Goal: Find specific fact: Find specific fact

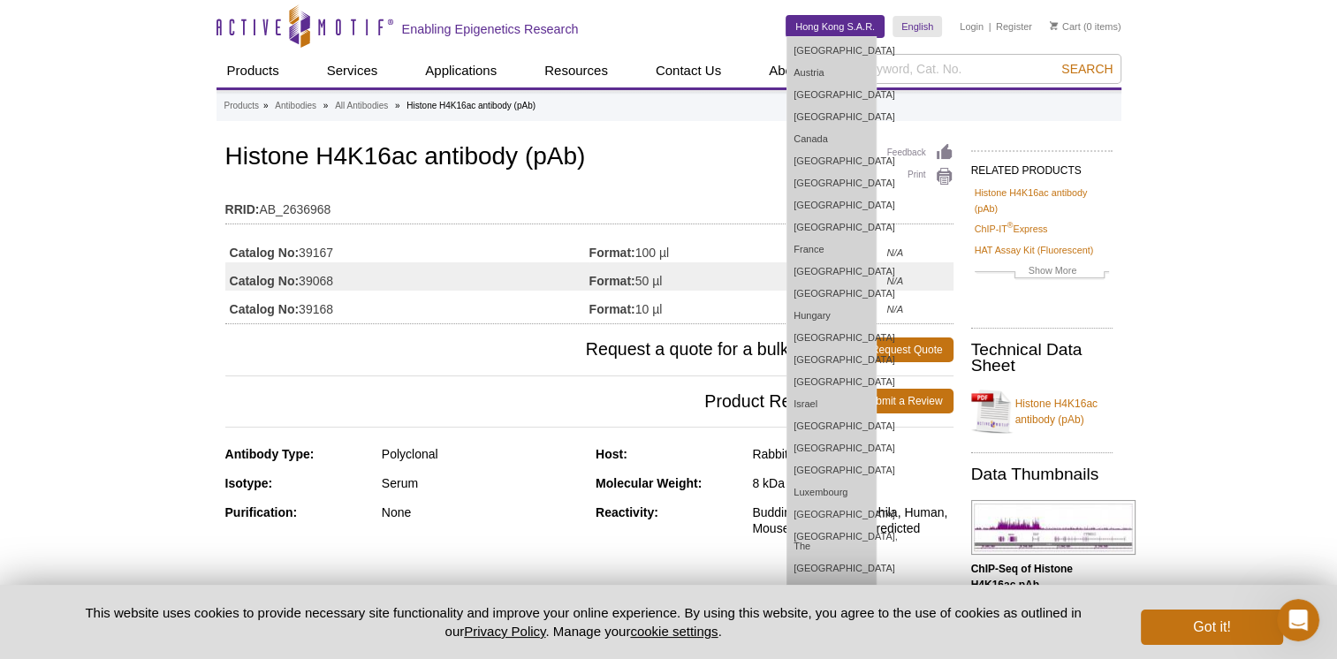
click at [849, 30] on link "Hong Kong S.A.R." at bounding box center [835, 26] width 97 height 21
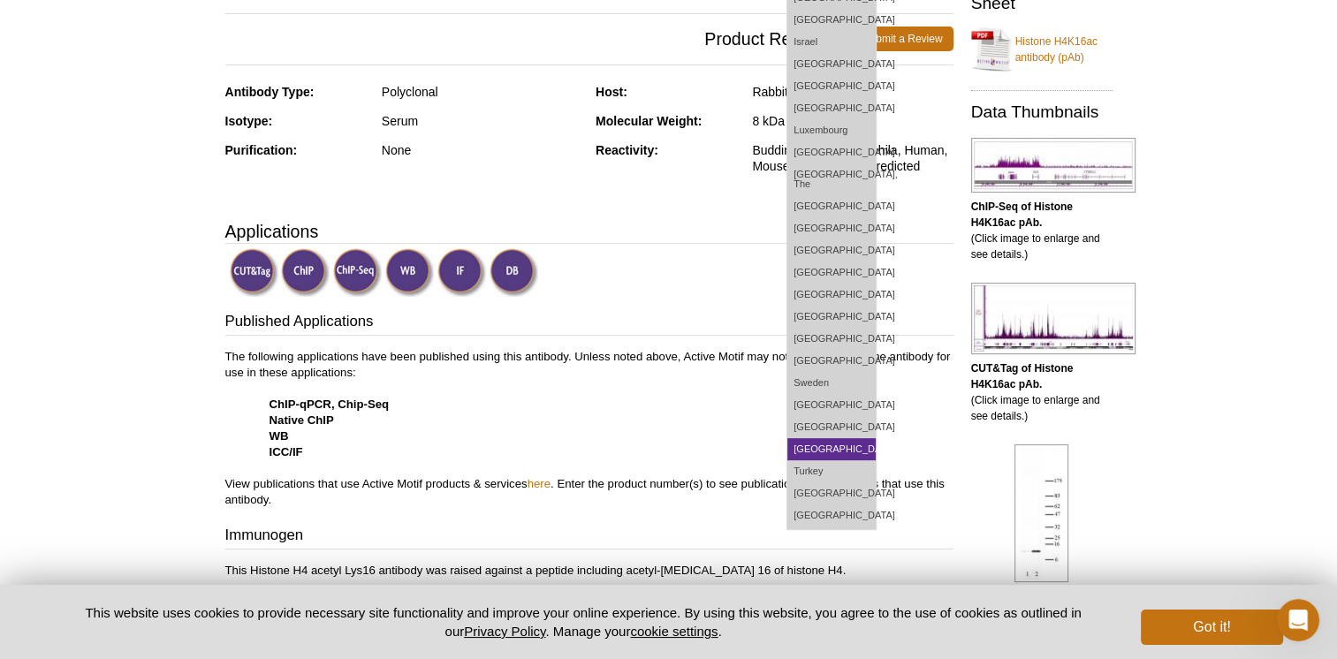
scroll to position [442, 0]
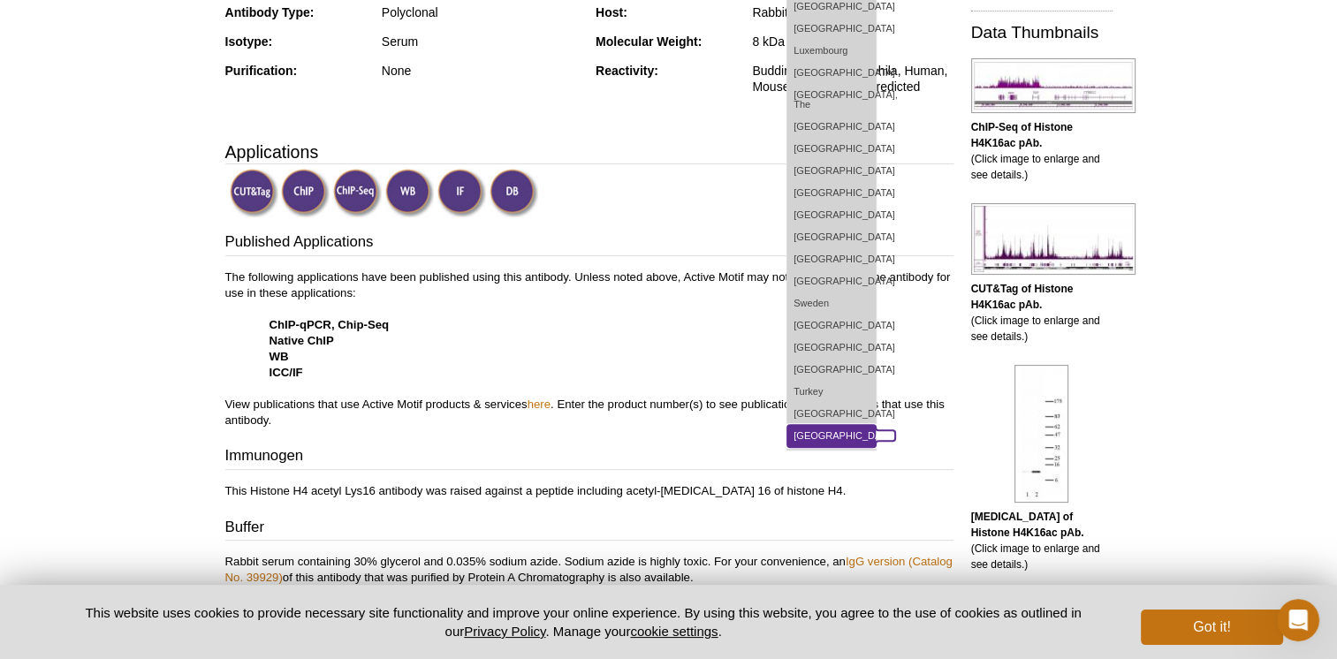
click at [842, 425] on link "[GEOGRAPHIC_DATA]" at bounding box center [832, 436] width 88 height 22
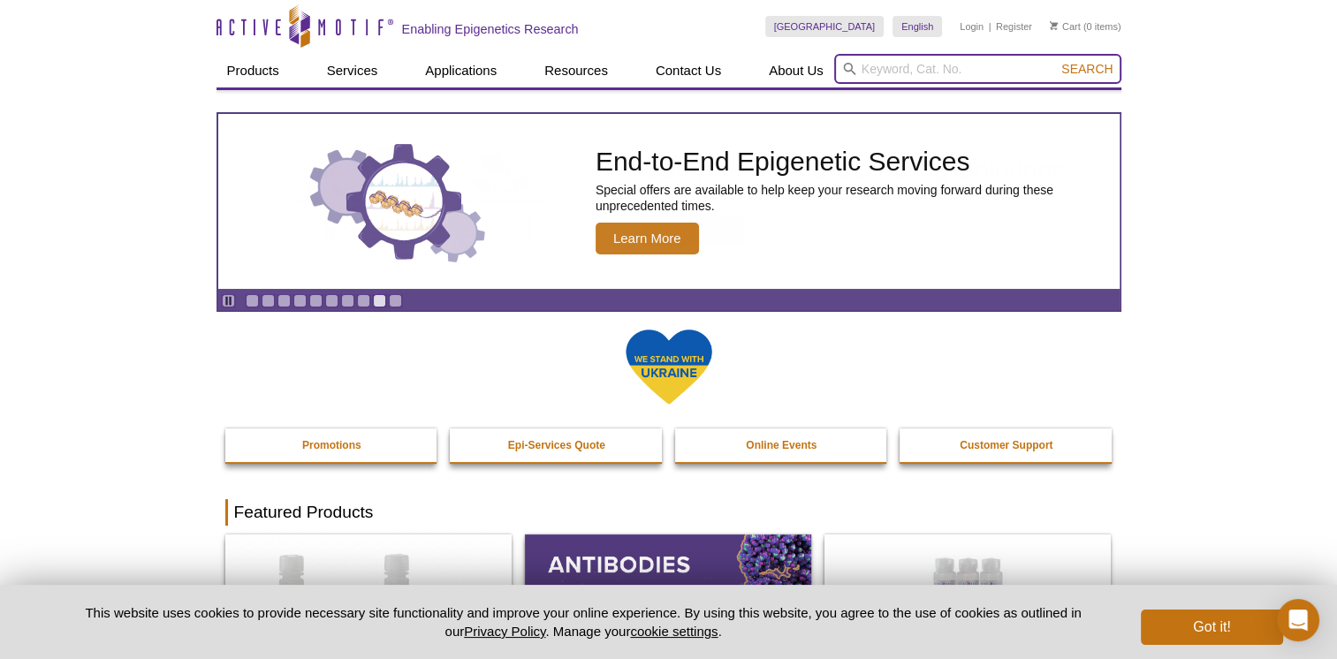
click at [895, 61] on input "search" at bounding box center [977, 69] width 287 height 30
paste input "39167"
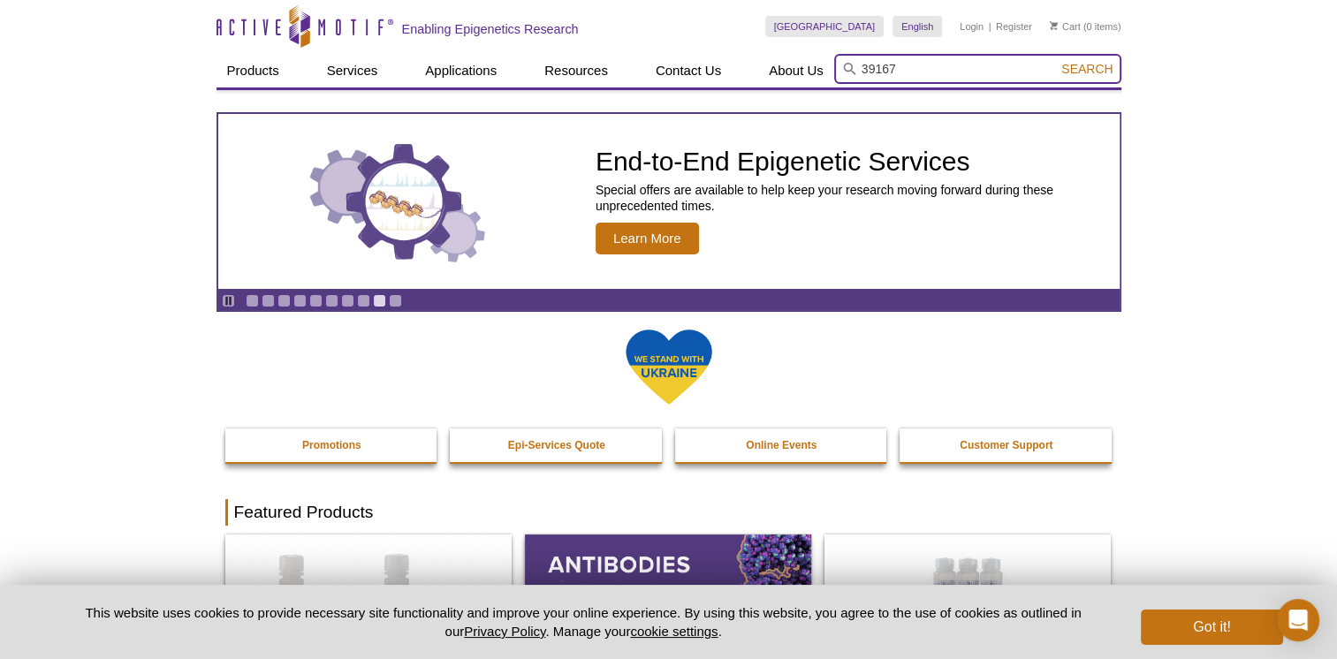
type input "39167"
click at [1056, 61] on button "Search" at bounding box center [1087, 69] width 62 height 16
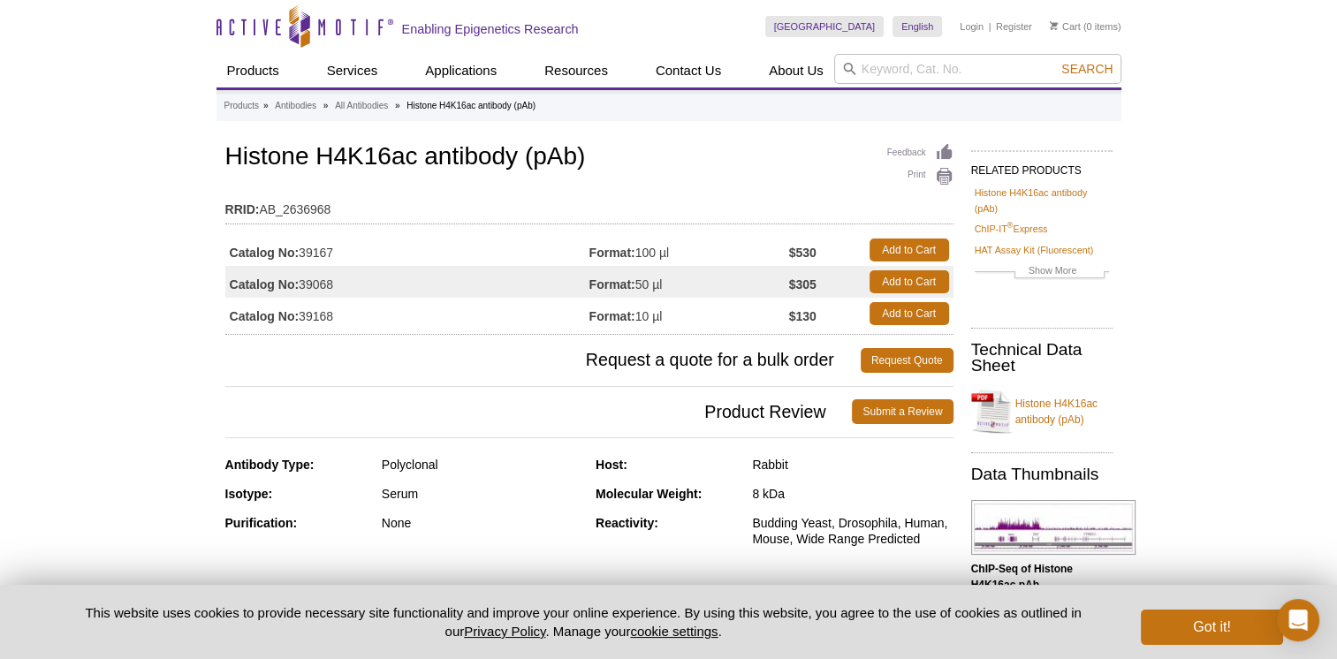
click at [384, 182] on div "Feedback Print Histone H4K16ac antibody (pAb) RRID: AB_2636968 Catalog No: 3916…" at bounding box center [589, 237] width 728 height 195
drag, startPoint x: 302, startPoint y: 249, endPoint x: 364, endPoint y: 249, distance: 61.9
click at [364, 249] on td "Catalog No: 39167" at bounding box center [407, 250] width 364 height 32
copy td "39167"
